Goal: Transaction & Acquisition: Purchase product/service

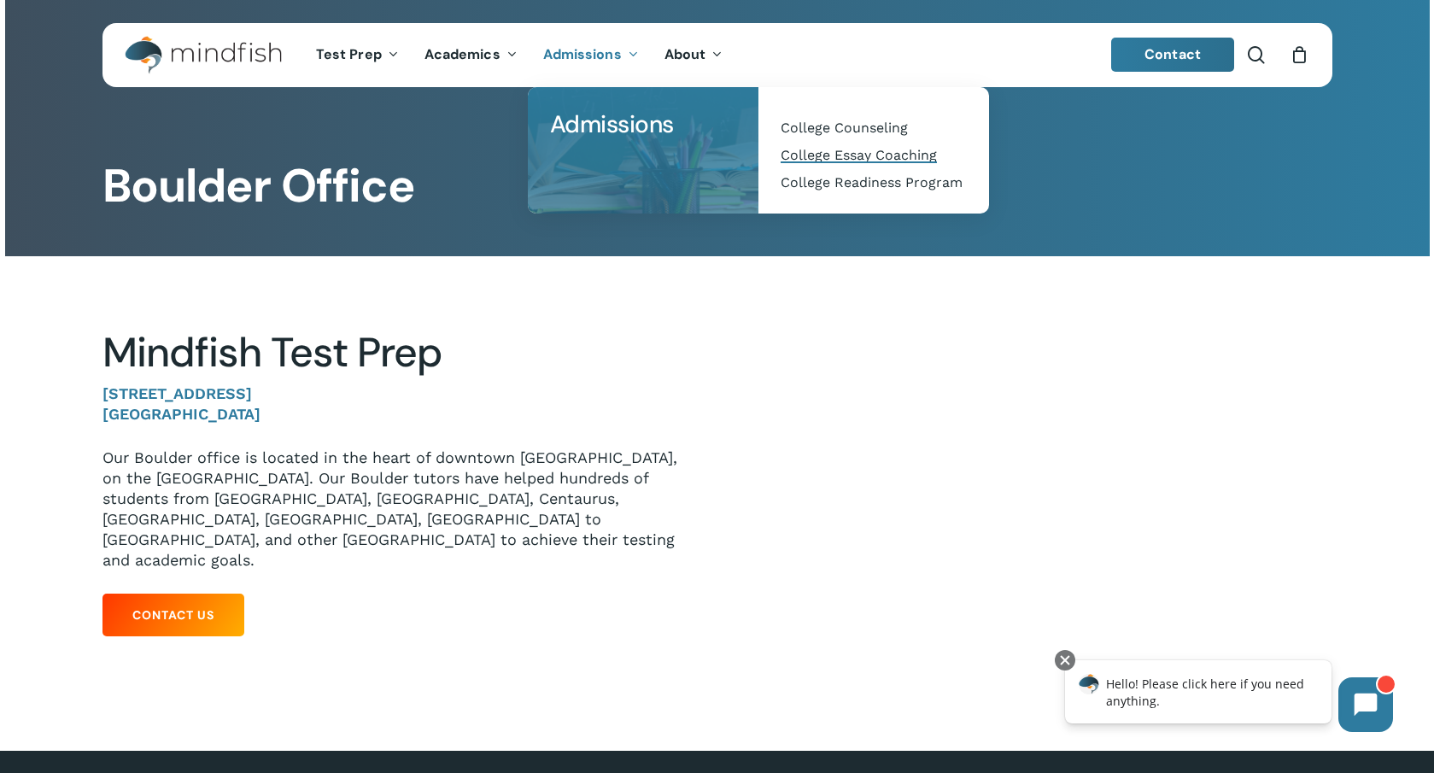
click at [838, 160] on span "College Essay Coaching" at bounding box center [859, 155] width 156 height 16
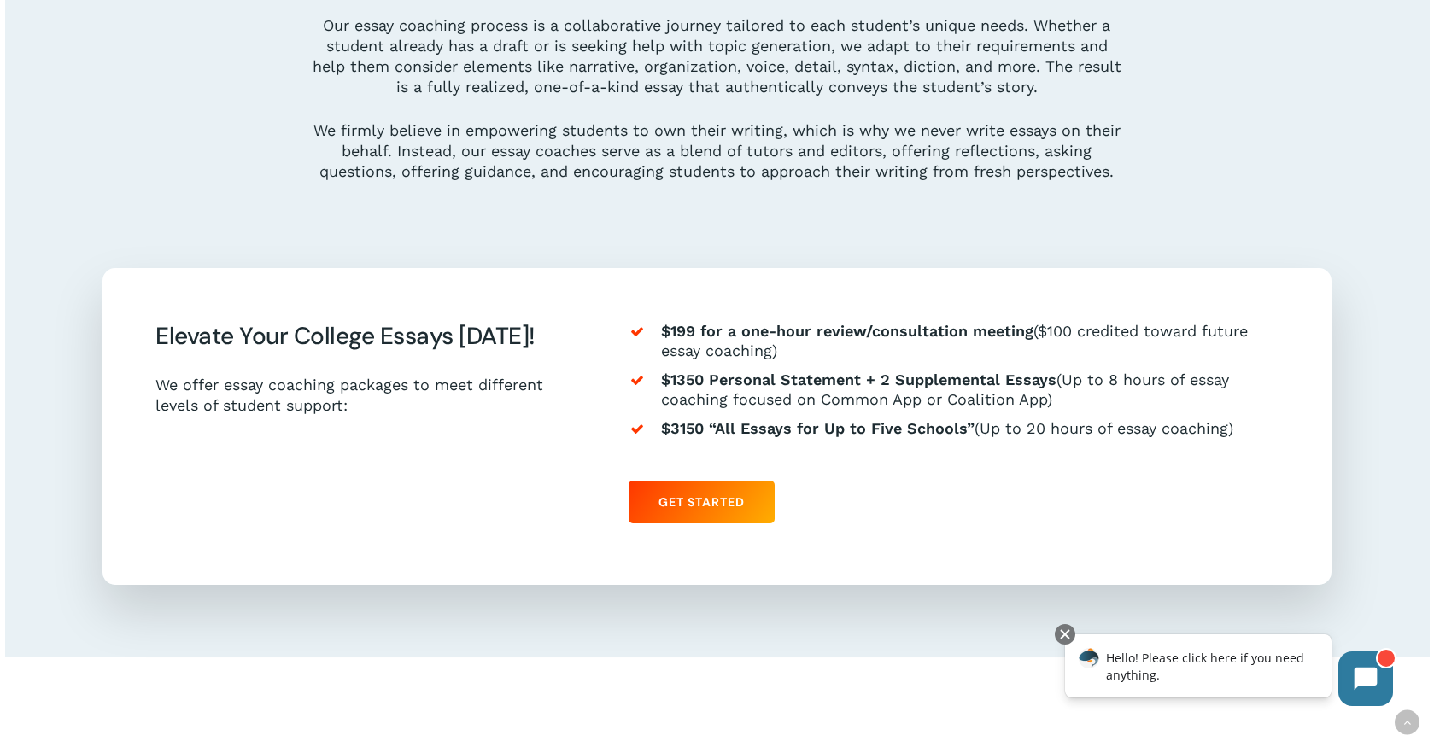
scroll to position [1595, 0]
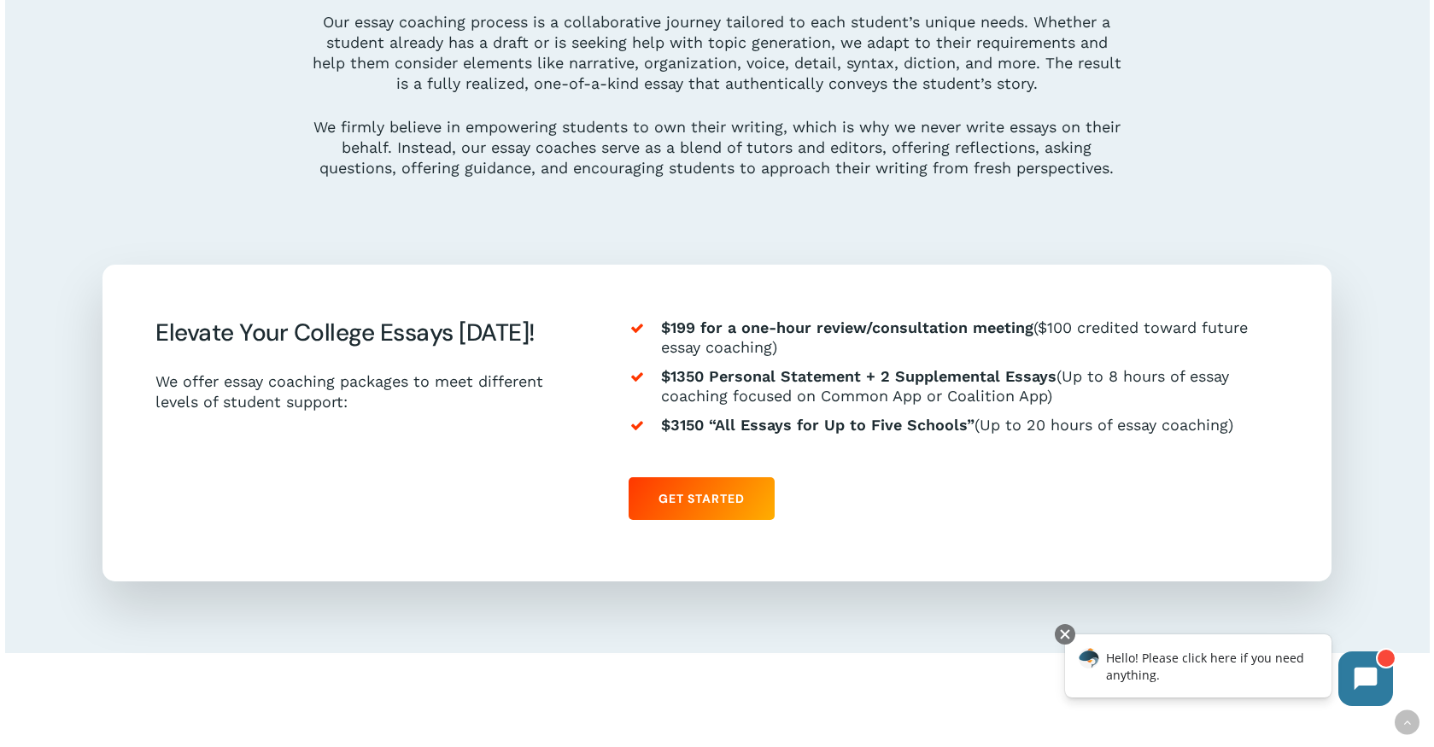
click at [488, 397] on p "We offer essay coaching packages to meet different levels of student support:" at bounding box center [361, 392] width 413 height 41
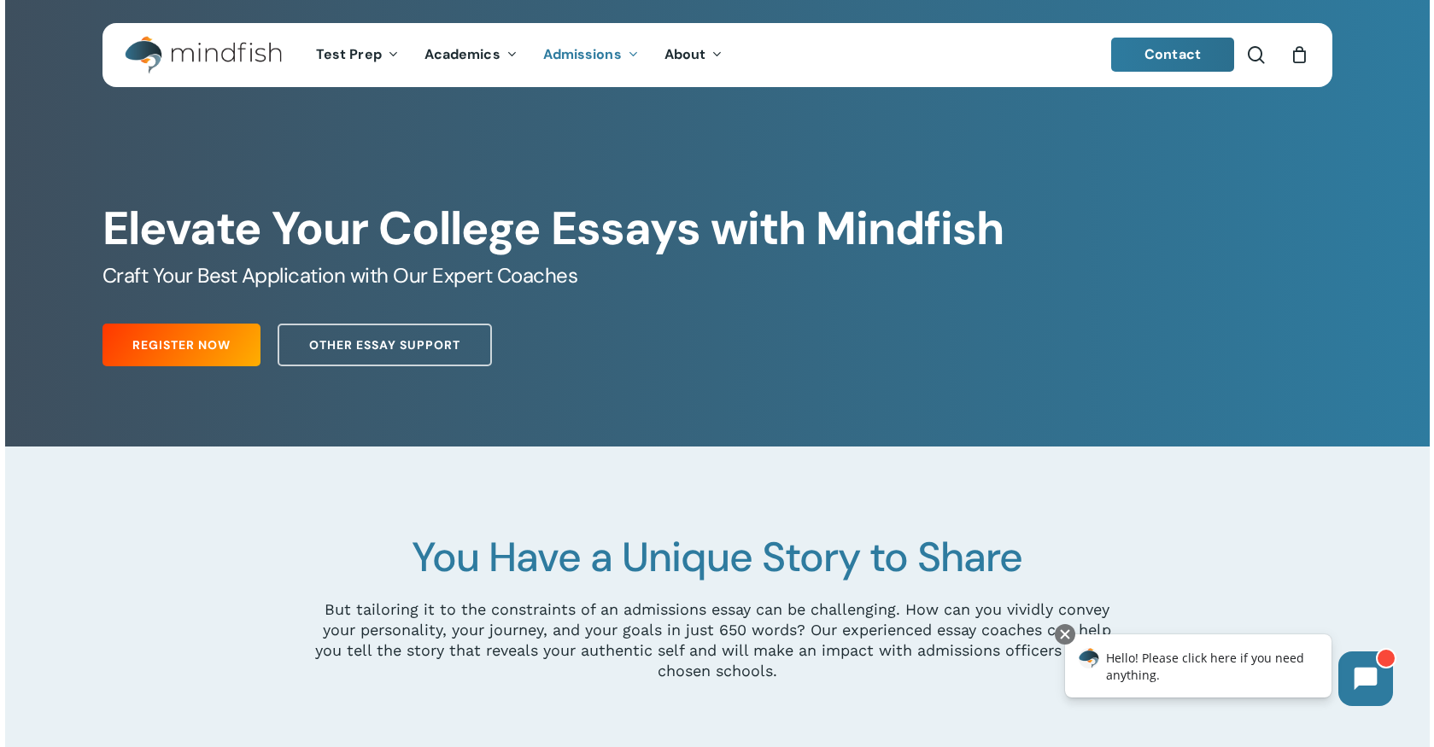
scroll to position [0, 0]
click at [372, 336] on link "Other Essay Support" at bounding box center [385, 345] width 214 height 43
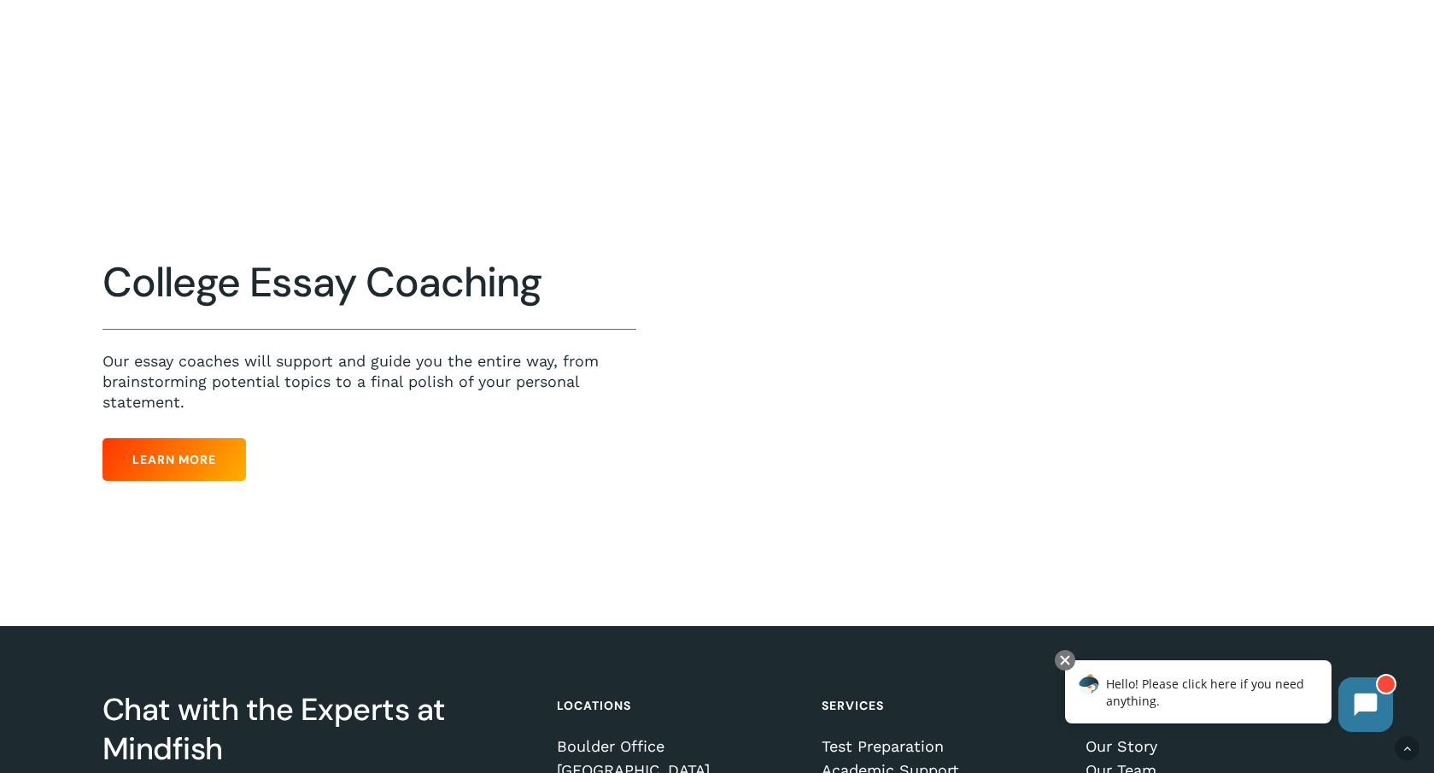
scroll to position [935, 0]
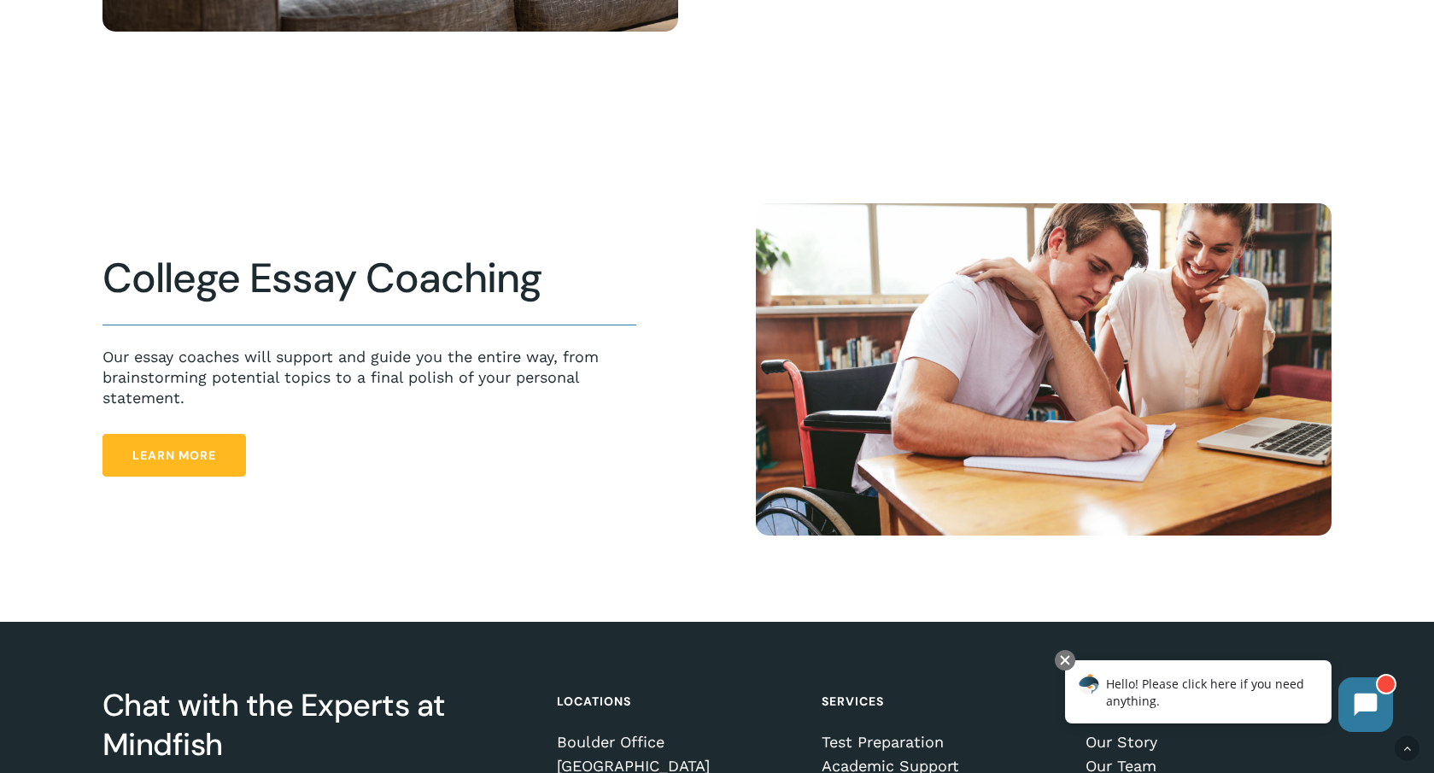
click at [165, 446] on link "Learn More" at bounding box center [173, 455] width 143 height 43
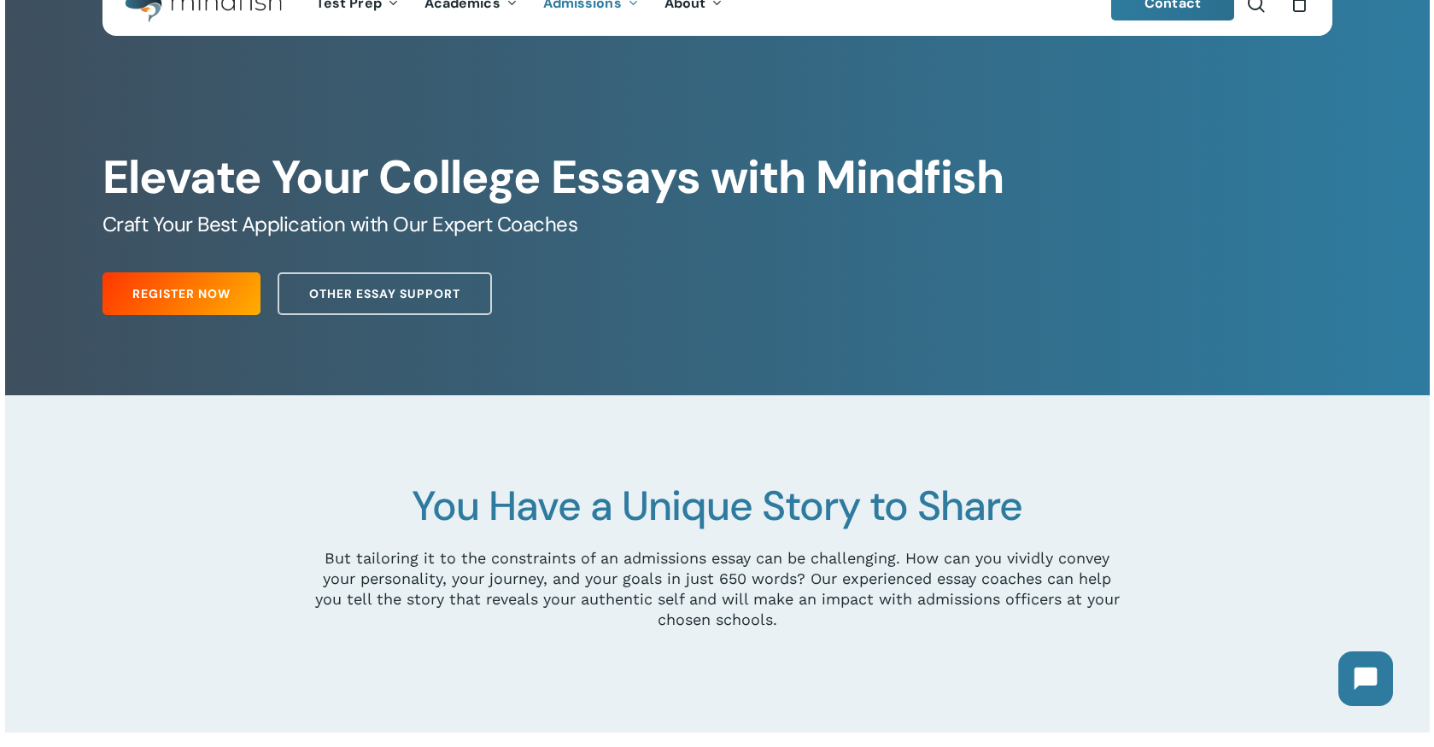
scroll to position [52, 0]
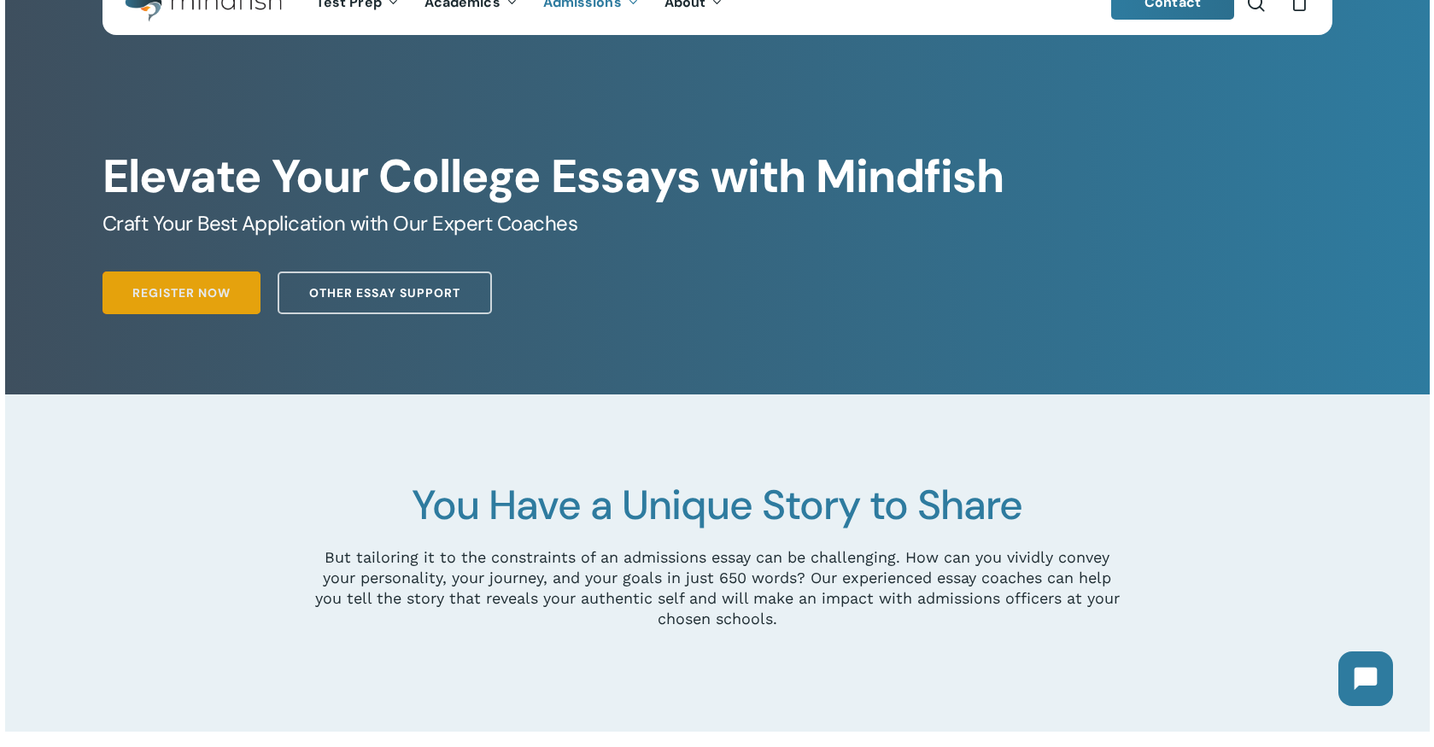
click at [181, 296] on span "Register Now" at bounding box center [181, 292] width 98 height 17
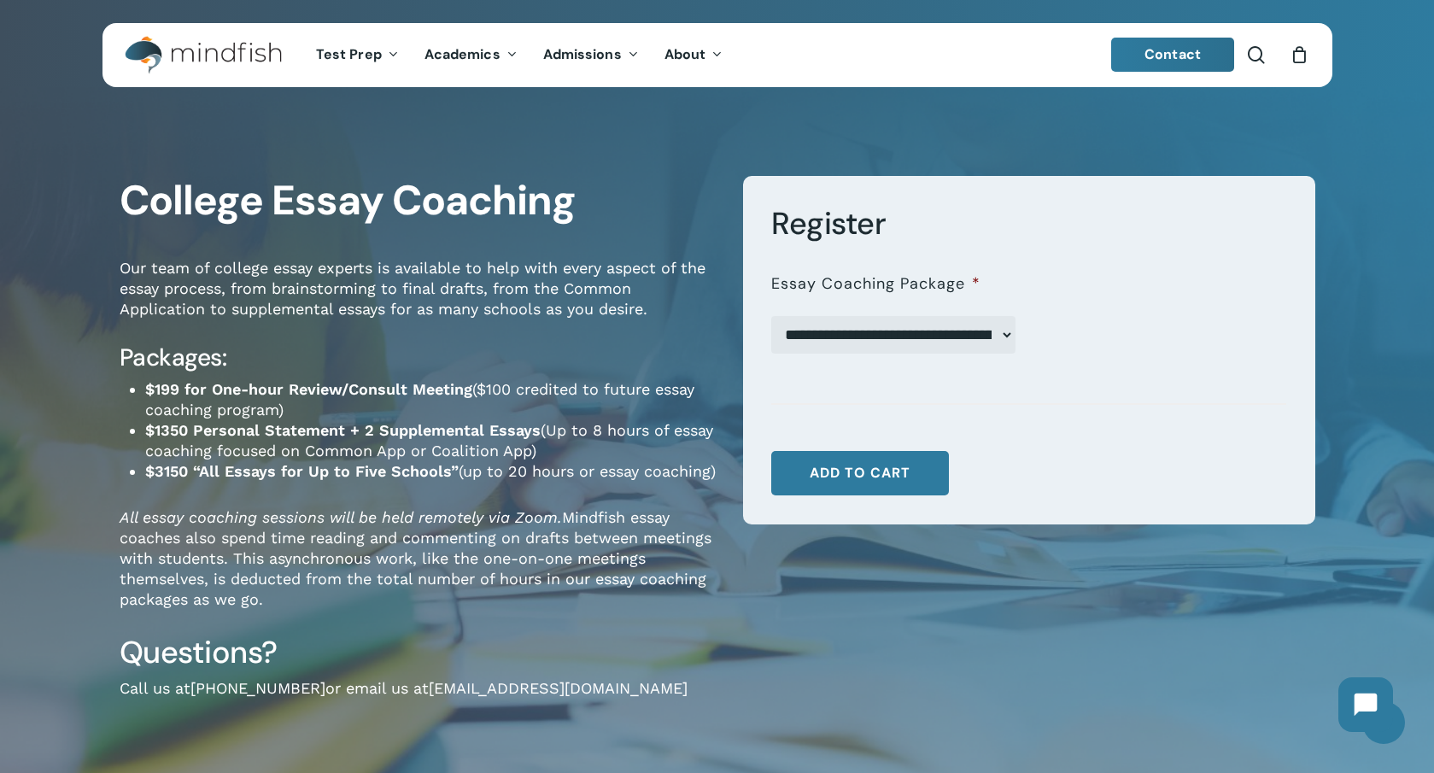
click at [924, 285] on label "Essay Coaching Package *" at bounding box center [875, 284] width 209 height 20
click at [924, 316] on select "**********" at bounding box center [893, 335] width 244 height 38
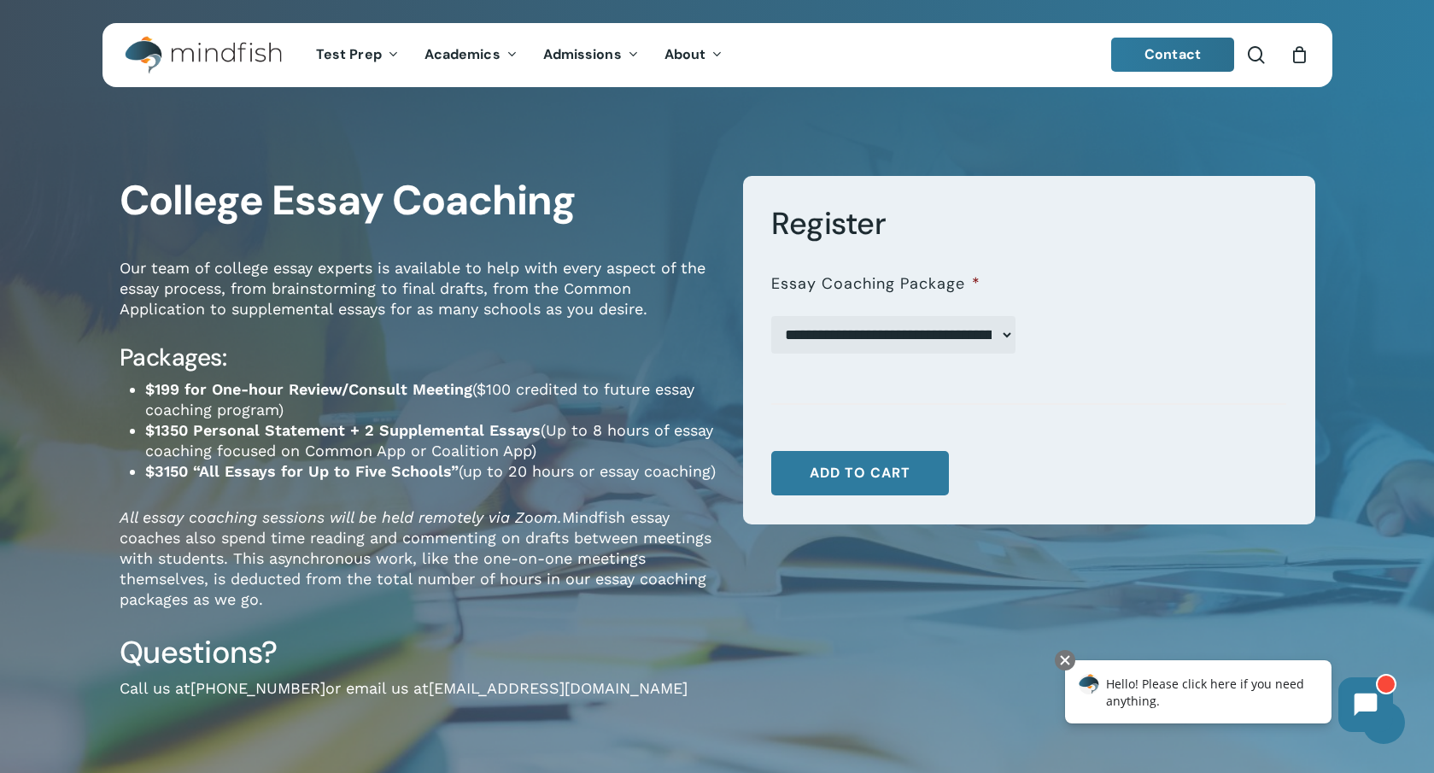
click at [477, 551] on p "All essay coaching sessions will be held remotely via Zoom. Mindfish essay coac…" at bounding box center [419, 570] width 598 height 126
click at [310, 567] on p "All essay coaching sessions will be held remotely via Zoom. Mindfish essay coac…" at bounding box center [419, 570] width 598 height 126
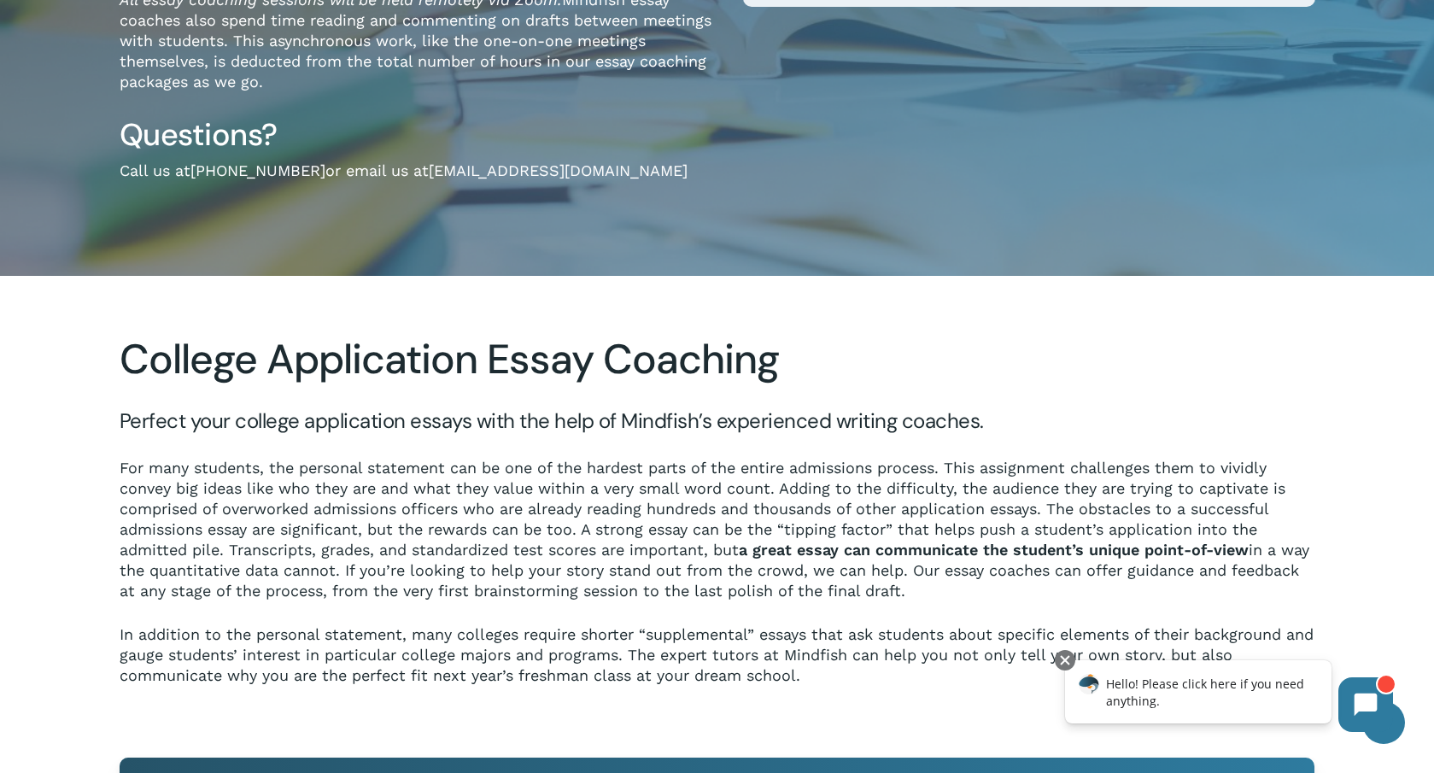
scroll to position [518, 0]
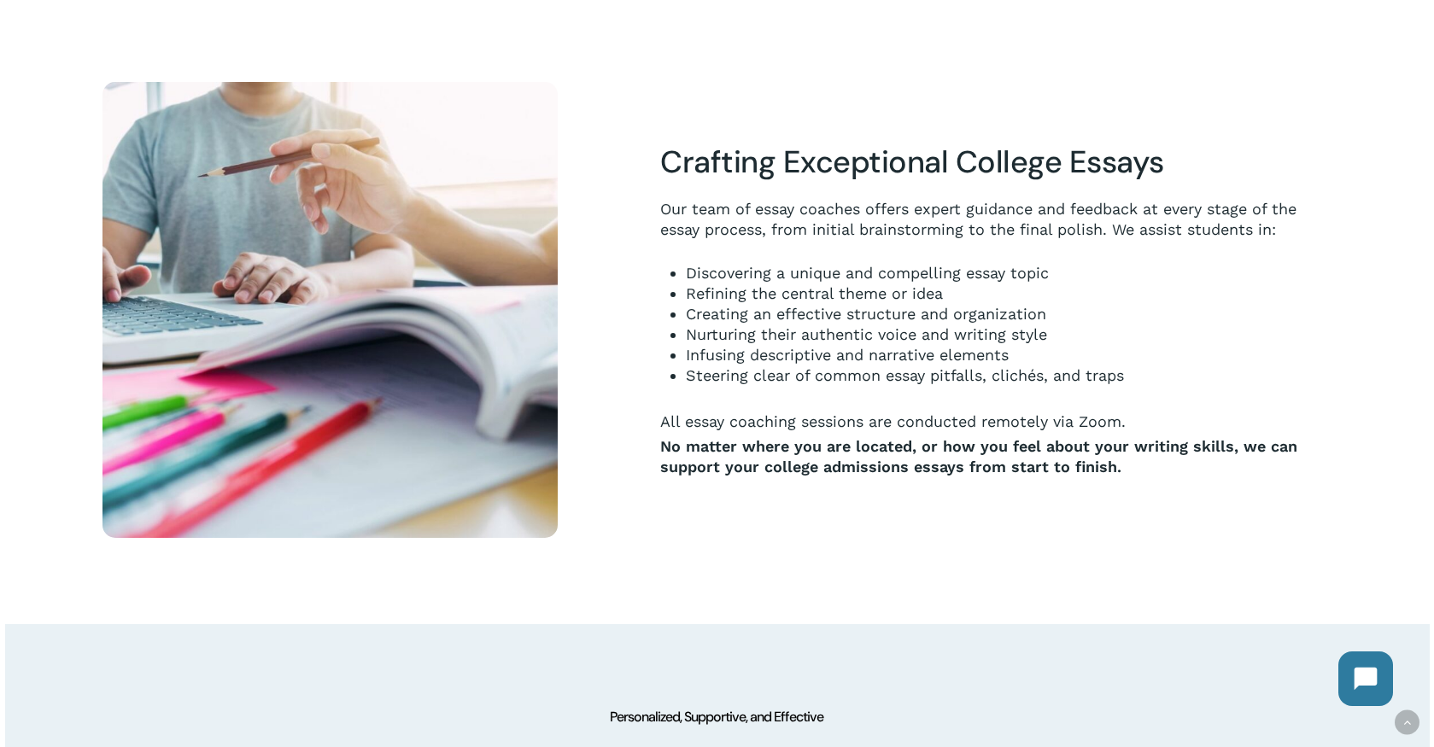
scroll to position [786, 0]
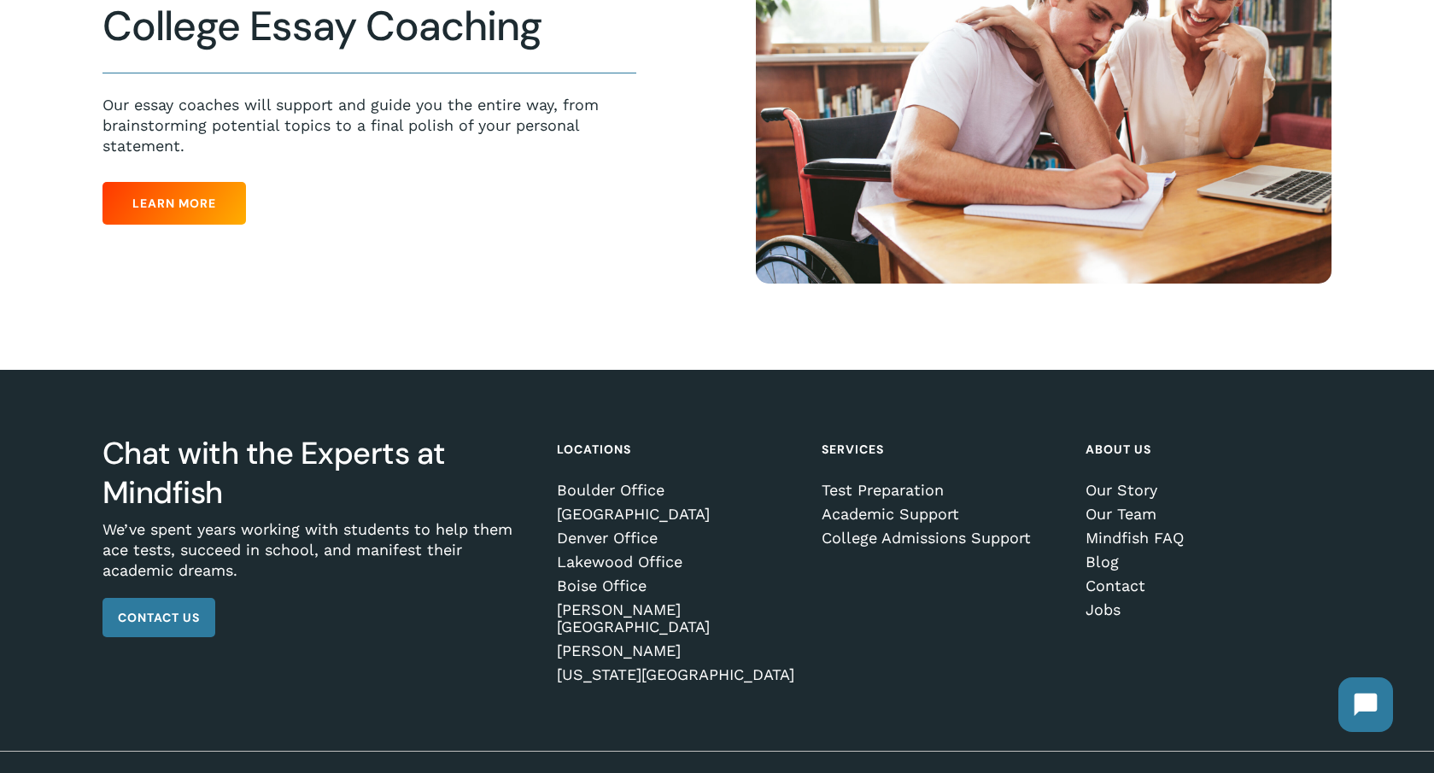
scroll to position [1192, 0]
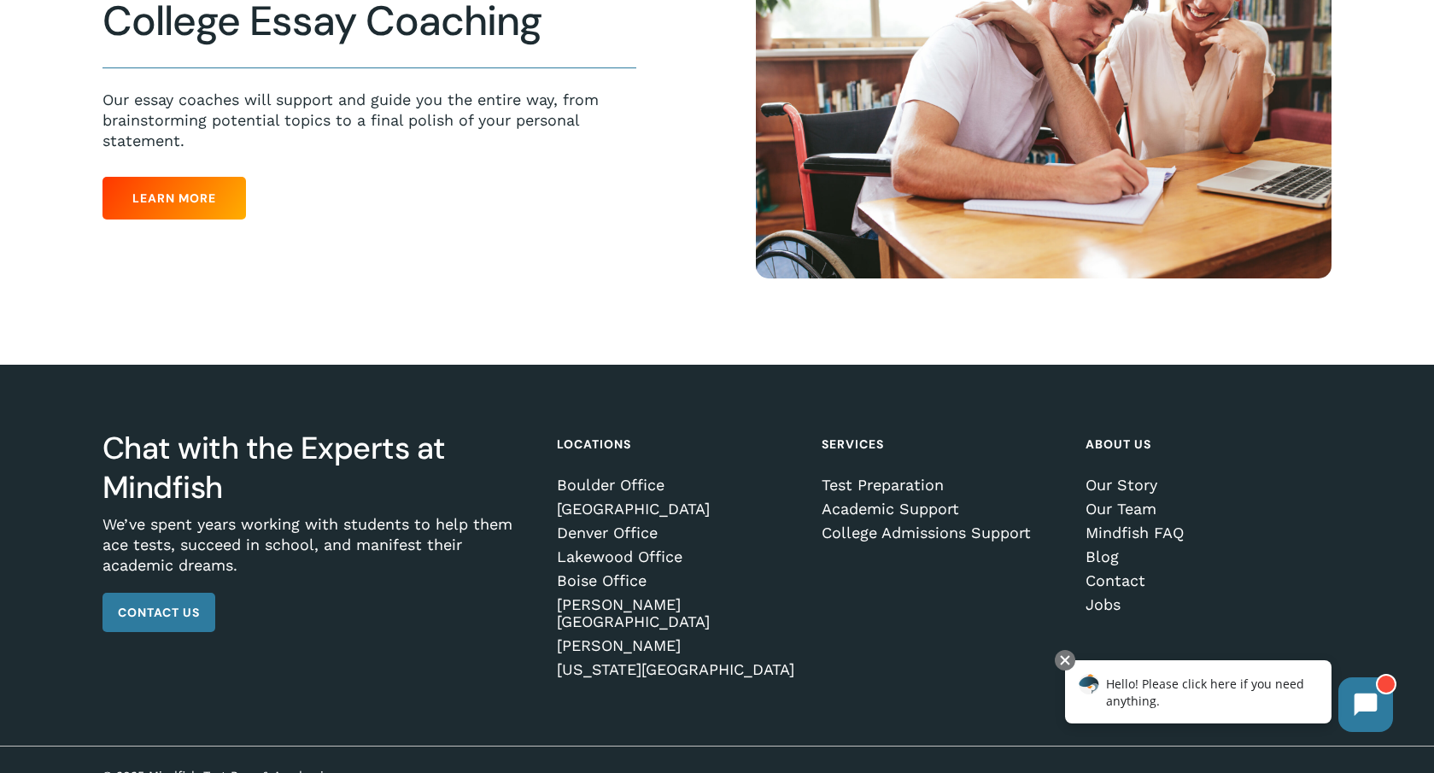
click at [389, 309] on div at bounding box center [717, 112] width 1425 height 504
